Goal: Information Seeking & Learning: Learn about a topic

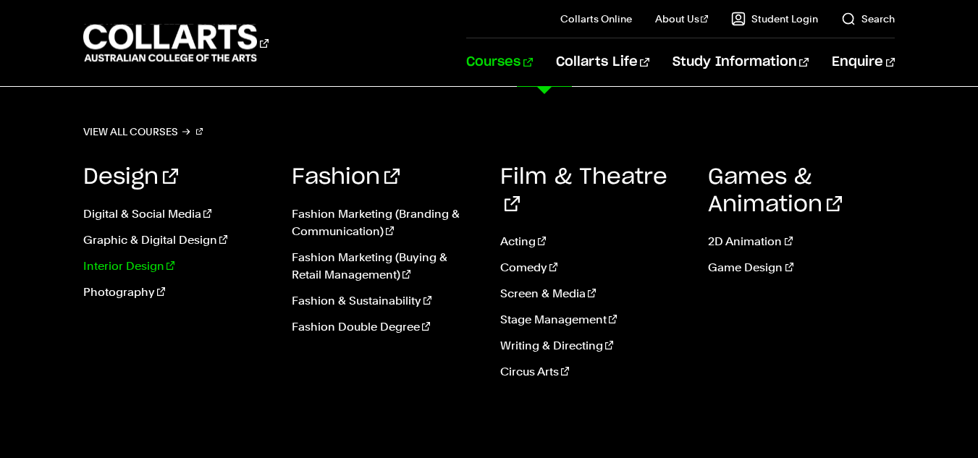
click at [125, 269] on link "Interior Design" at bounding box center [176, 266] width 187 height 17
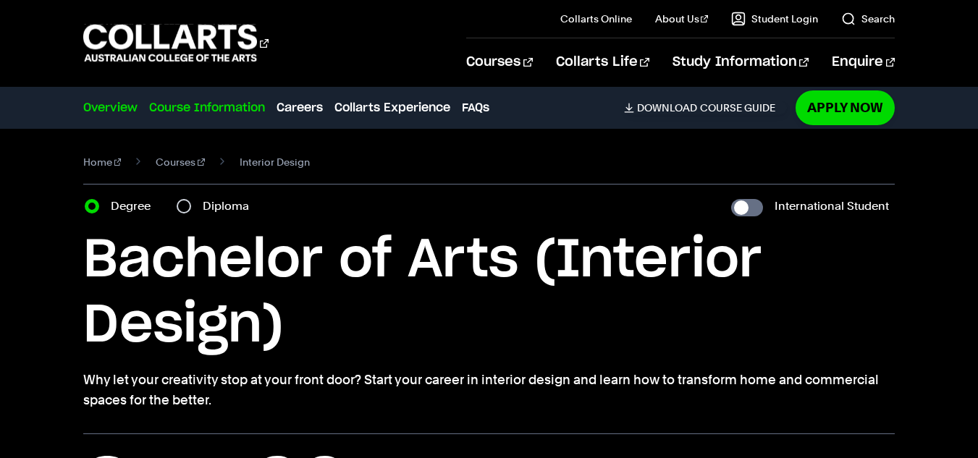
click at [228, 110] on link "Course Information" at bounding box center [207, 107] width 116 height 17
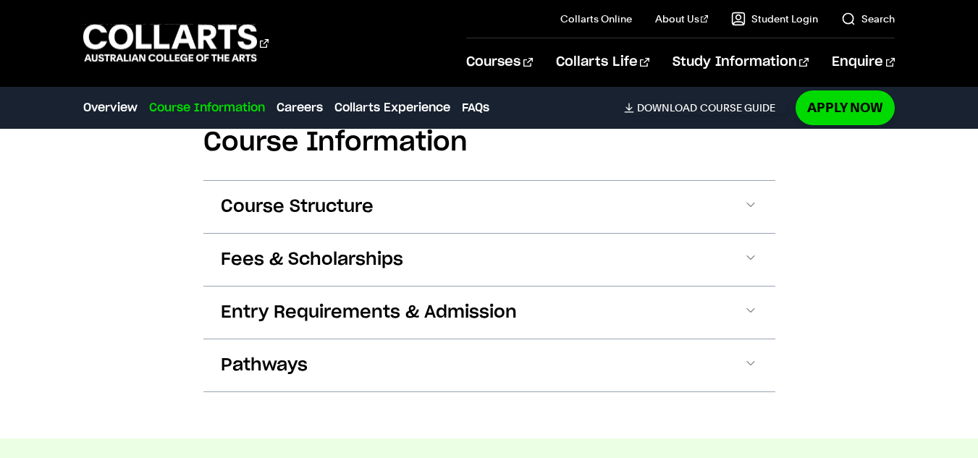
scroll to position [1743, 0]
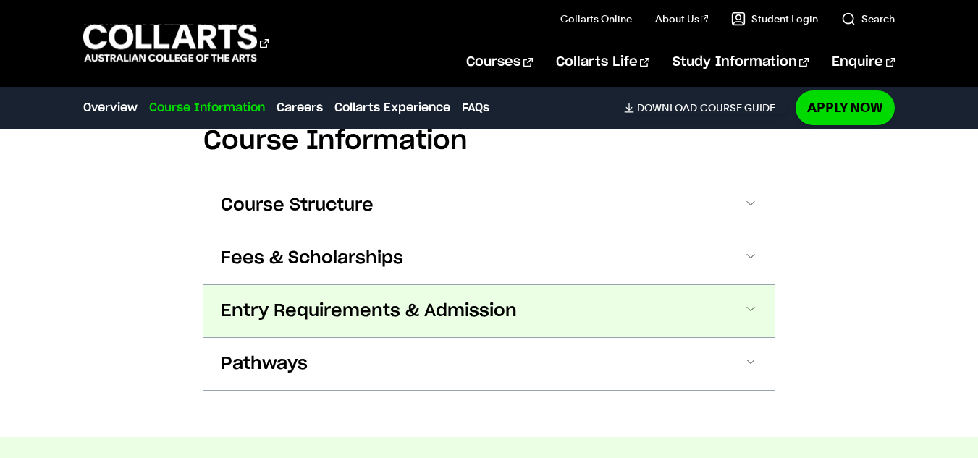
click at [297, 300] on span "Entry Requirements & Admission" at bounding box center [369, 311] width 296 height 23
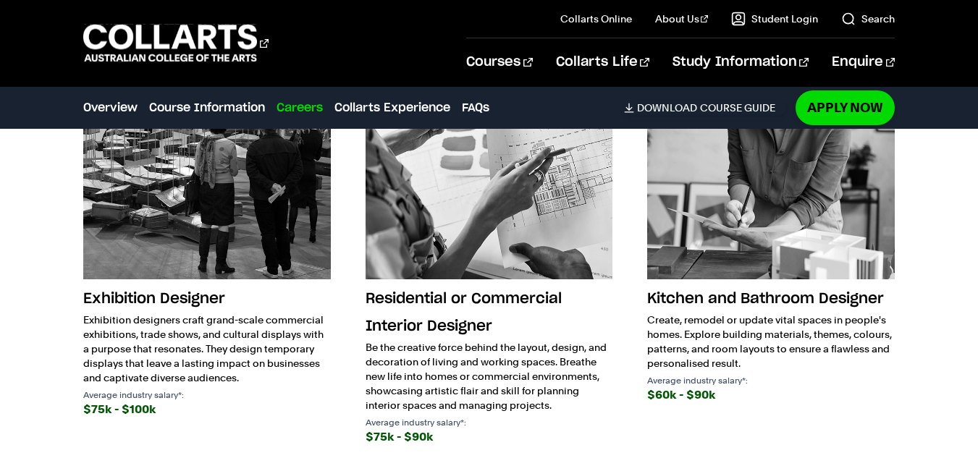
scroll to position [2963, 0]
click at [472, 114] on link "FAQs" at bounding box center [476, 107] width 28 height 17
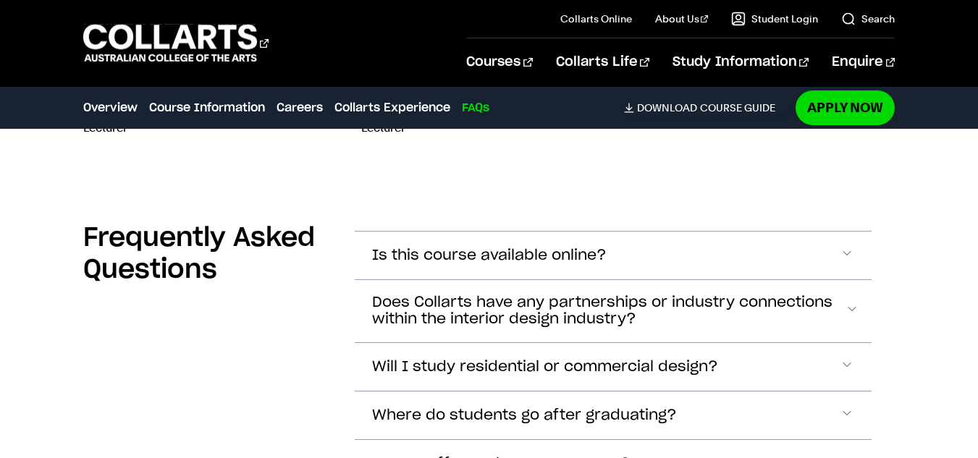
scroll to position [5252, 0]
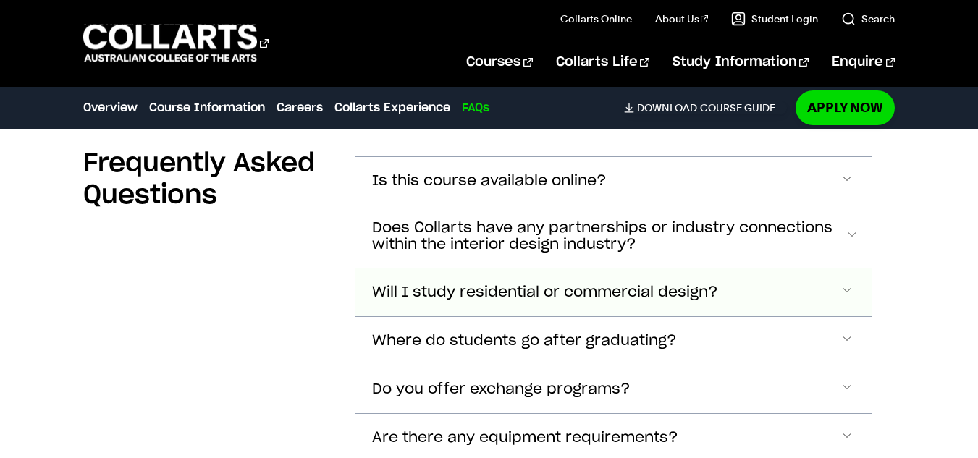
click at [509, 269] on button "Will I study residential or commercial design?" at bounding box center [613, 293] width 517 height 48
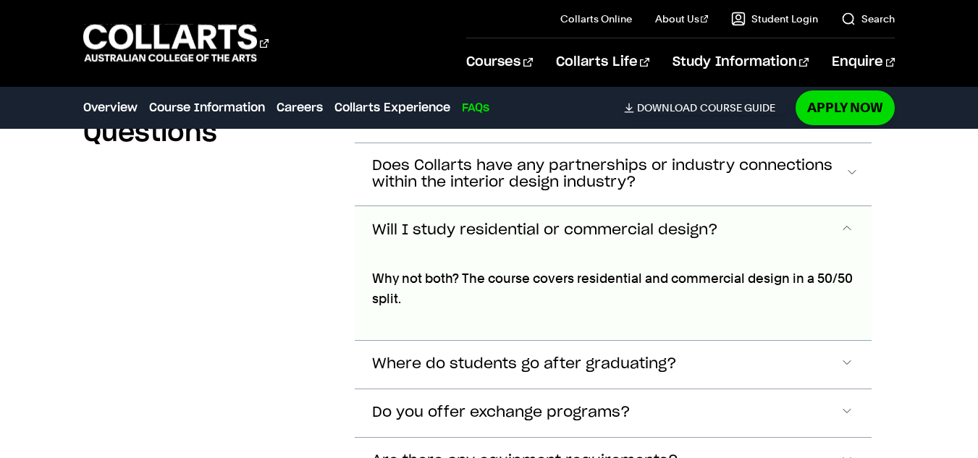
scroll to position [5400, 0]
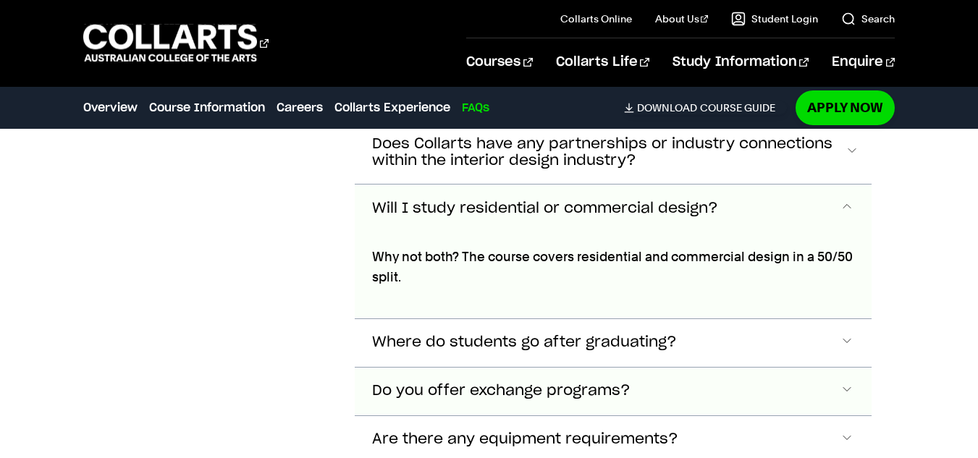
click at [499, 383] on span "Do you offer exchange programs?" at bounding box center [501, 391] width 258 height 17
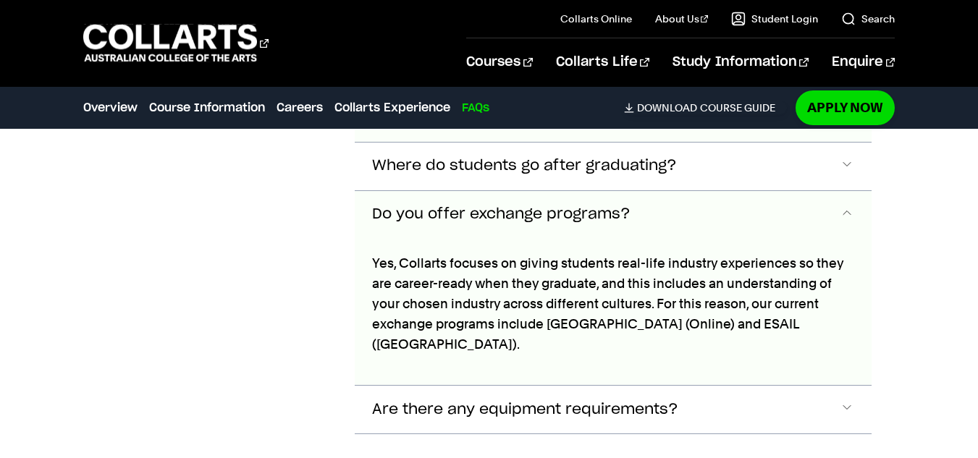
scroll to position [5582, 0]
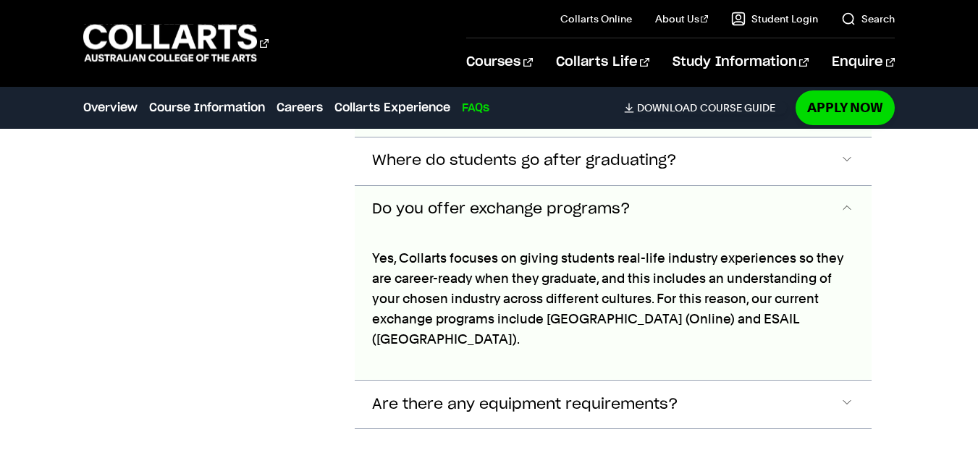
click at [499, 381] on button "Are there any equipment requirements?" at bounding box center [613, 405] width 517 height 48
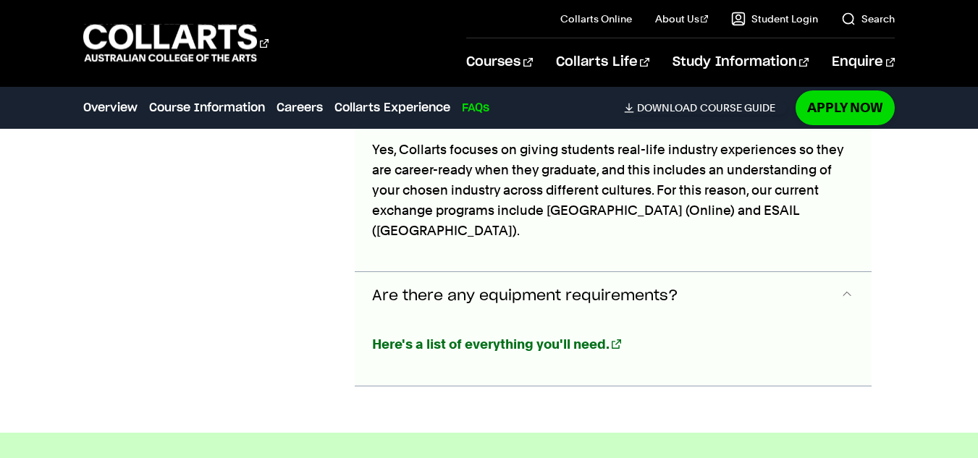
scroll to position [5690, 0]
click at [486, 337] on strong "Here's a list of everything you'll need." at bounding box center [490, 344] width 237 height 15
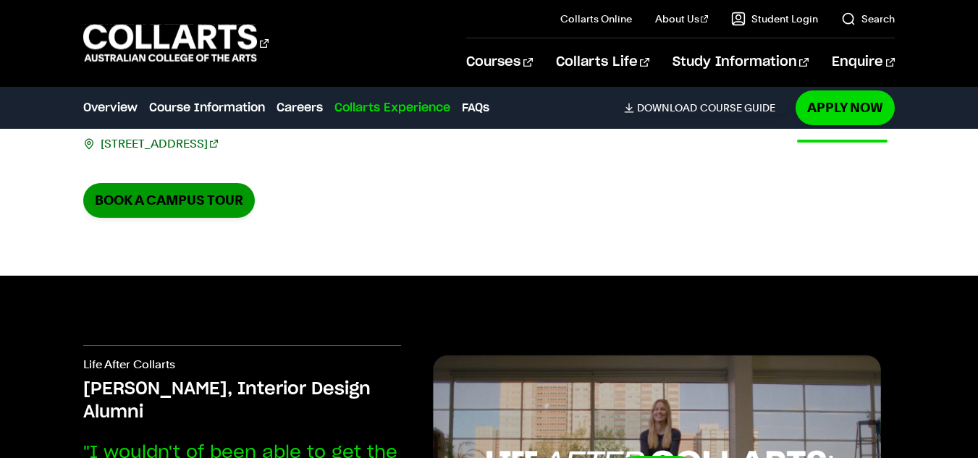
scroll to position [3874, 0]
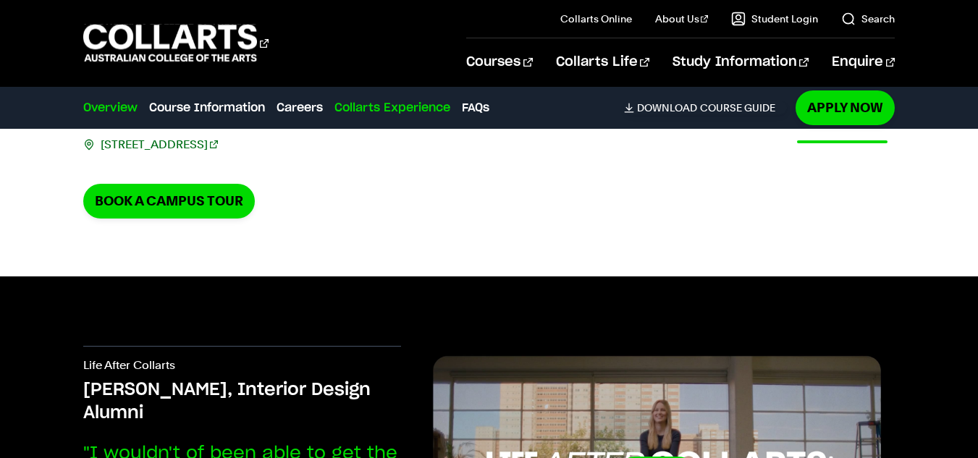
click at [117, 108] on link "Overview" at bounding box center [110, 107] width 54 height 17
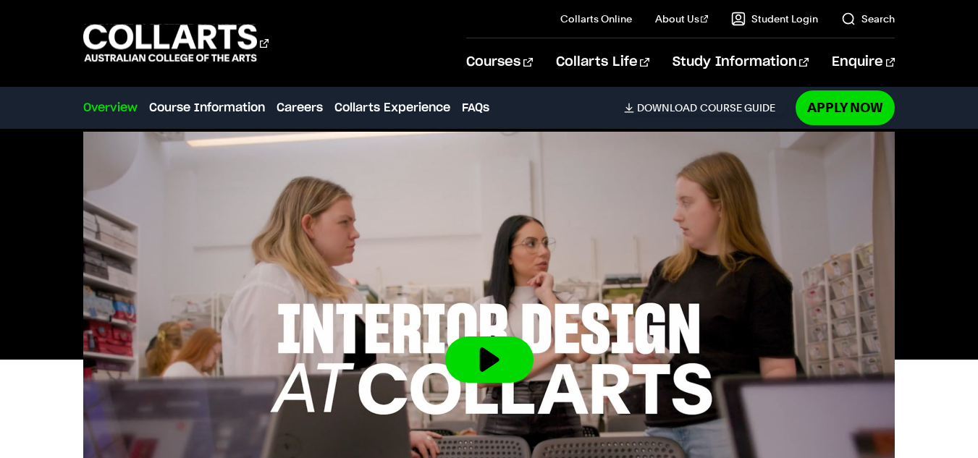
scroll to position [305, 0]
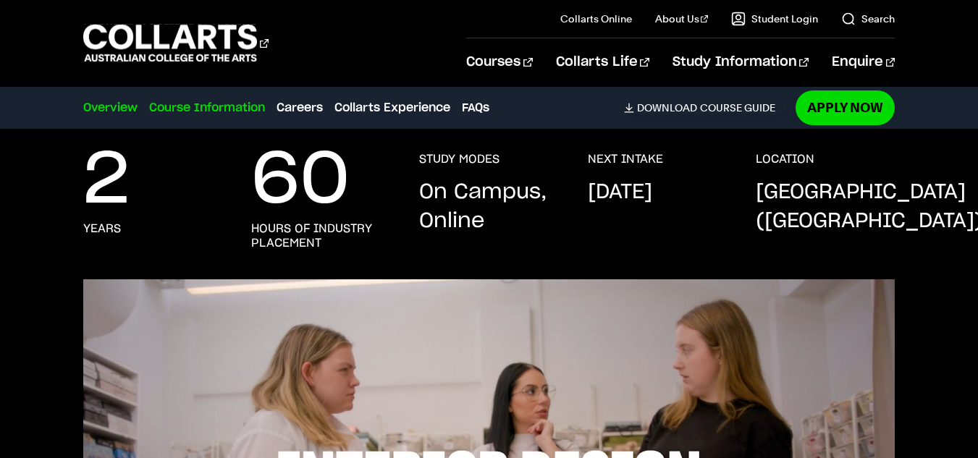
click at [201, 107] on link "Course Information" at bounding box center [207, 107] width 116 height 17
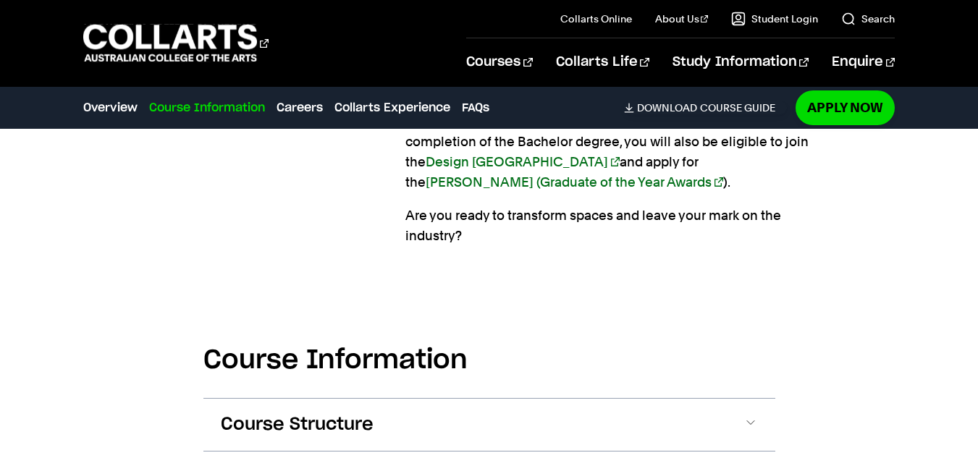
scroll to position [1651, 0]
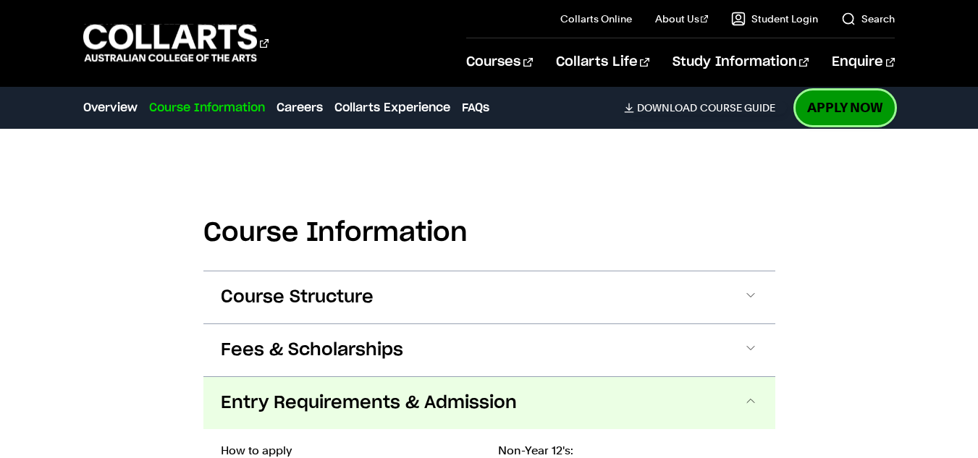
click at [862, 96] on link "Apply Now" at bounding box center [845, 107] width 99 height 34
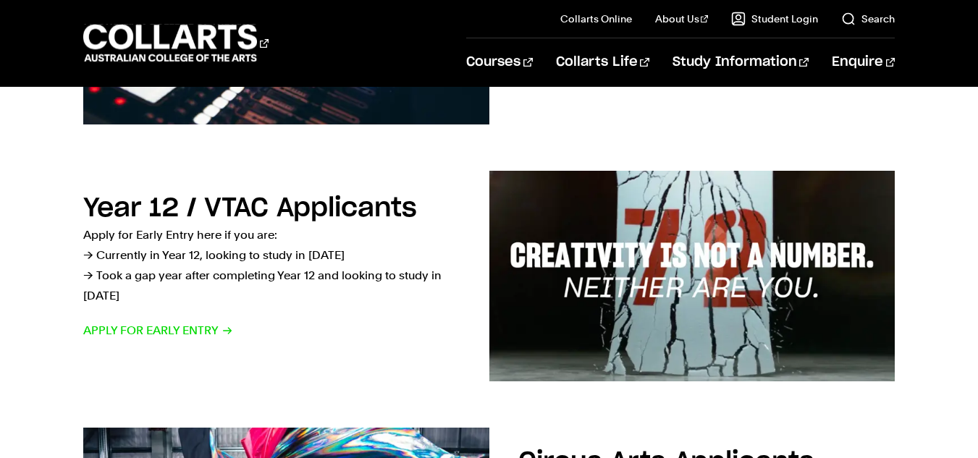
scroll to position [435, 0]
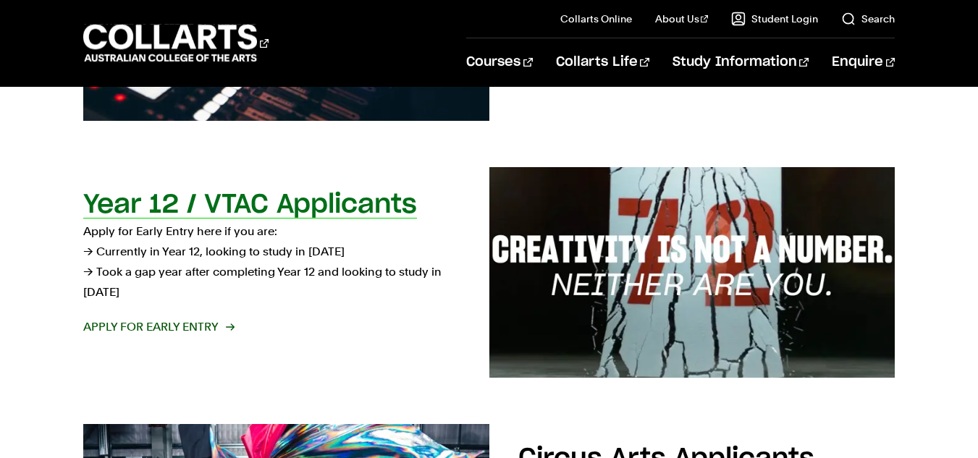
click at [208, 328] on span "Apply for Early Entry" at bounding box center [158, 327] width 150 height 20
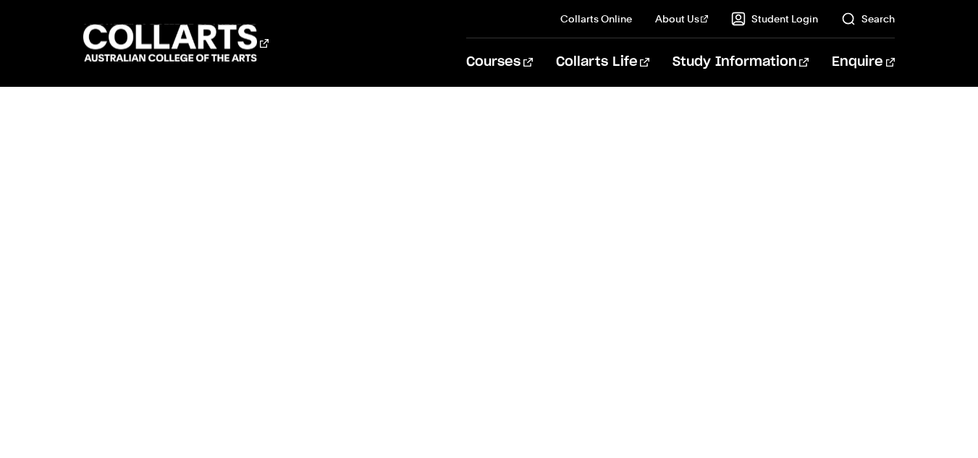
scroll to position [1225, 0]
